Goal: Information Seeking & Learning: Learn about a topic

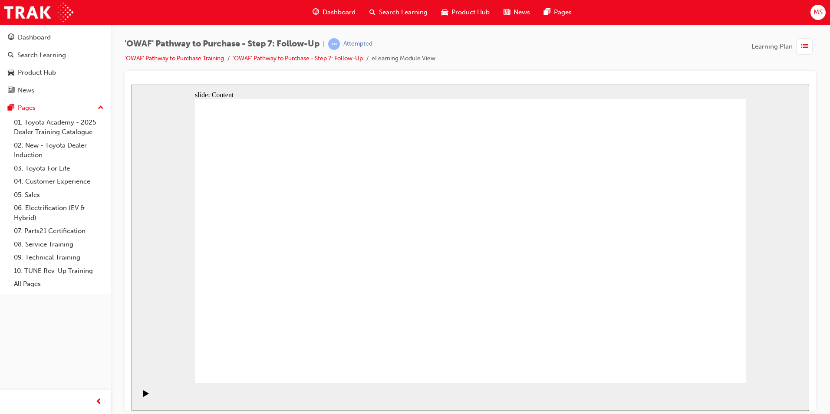
click at [33, 41] on div "Dashboard" at bounding box center [34, 38] width 33 height 10
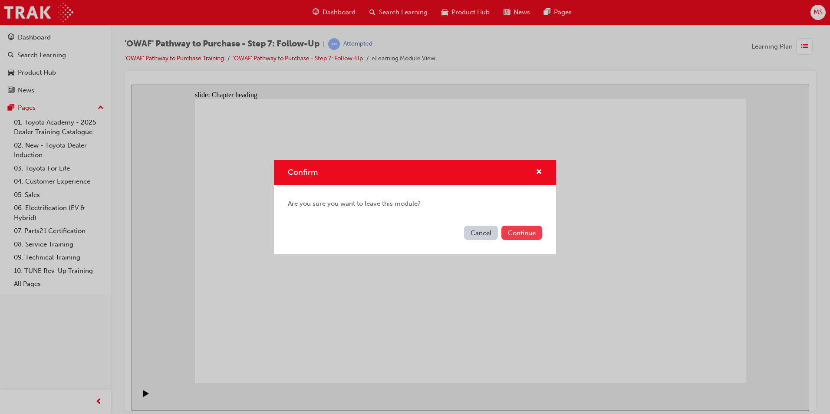
click at [530, 234] on button "Continue" at bounding box center [521, 233] width 41 height 14
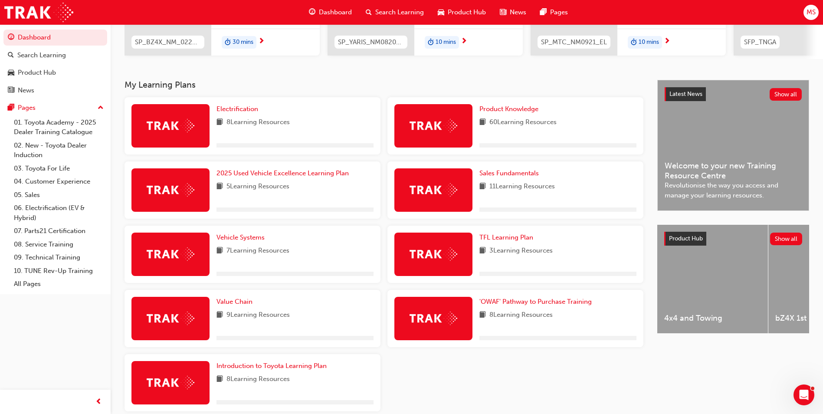
scroll to position [184, 0]
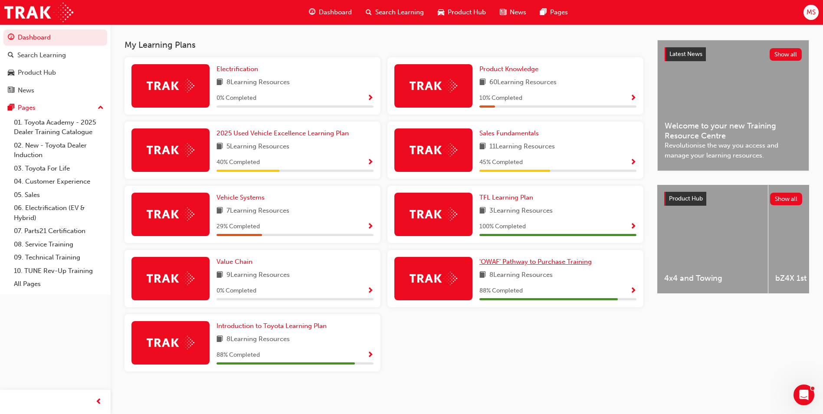
click at [528, 263] on span "'OWAF' Pathway to Purchase Training" at bounding box center [535, 262] width 112 height 8
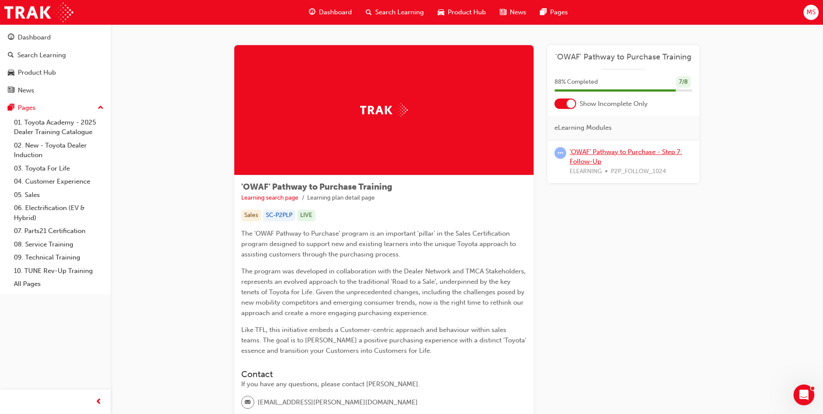
click at [604, 151] on link "'OWAF' Pathway to Purchase - Step 7: Follow-Up" at bounding box center [626, 157] width 112 height 18
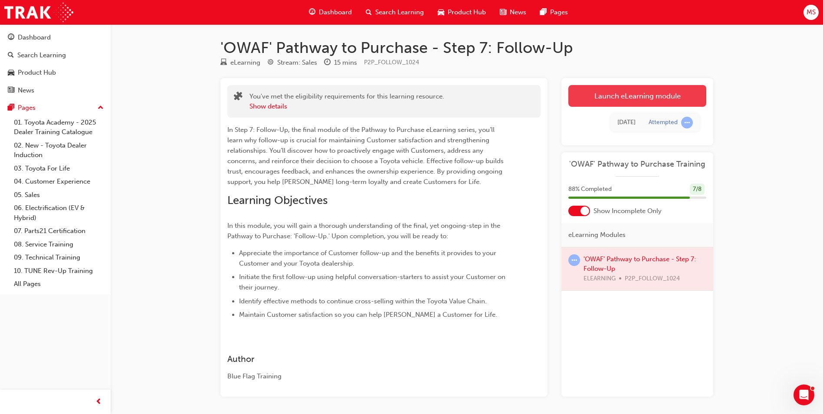
click at [638, 95] on link "Launch eLearning module" at bounding box center [637, 96] width 138 height 22
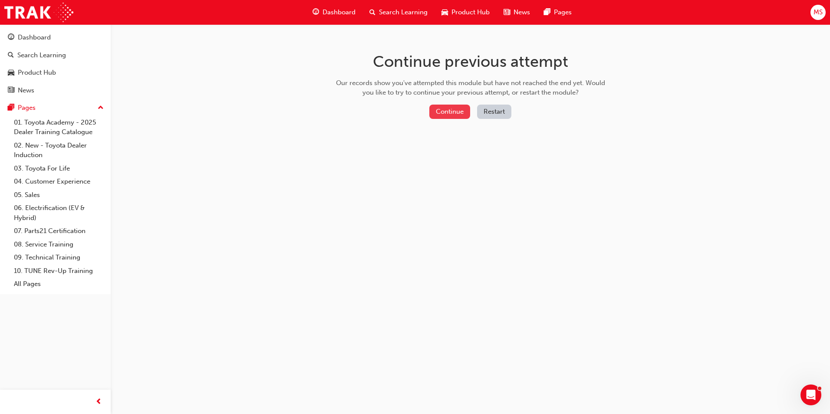
click at [457, 113] on button "Continue" at bounding box center [449, 112] width 41 height 14
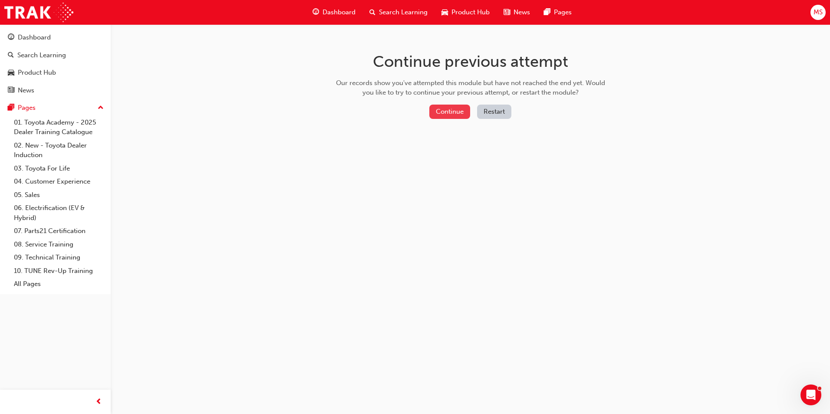
click at [455, 108] on button "Continue" at bounding box center [449, 112] width 41 height 14
